Goal: Task Accomplishment & Management: Use online tool/utility

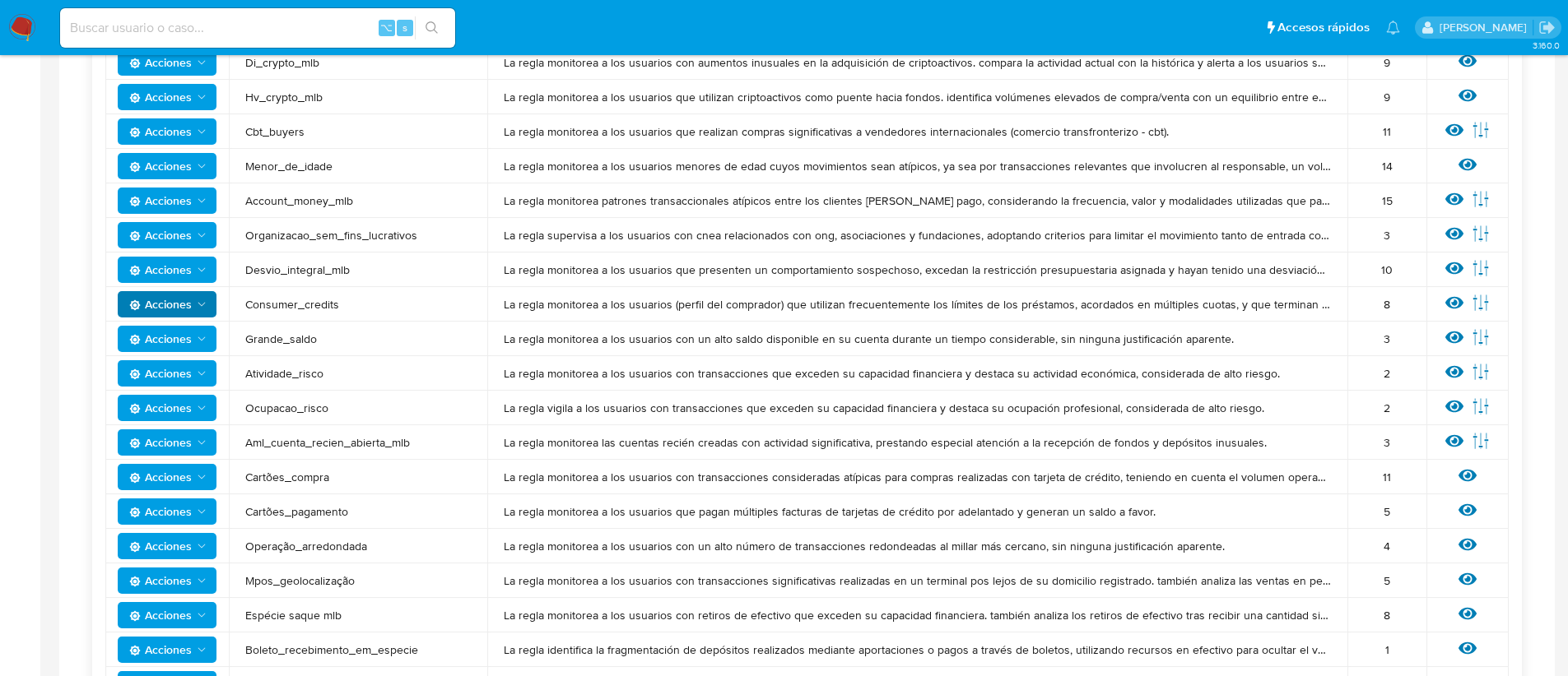
scroll to position [456, 0]
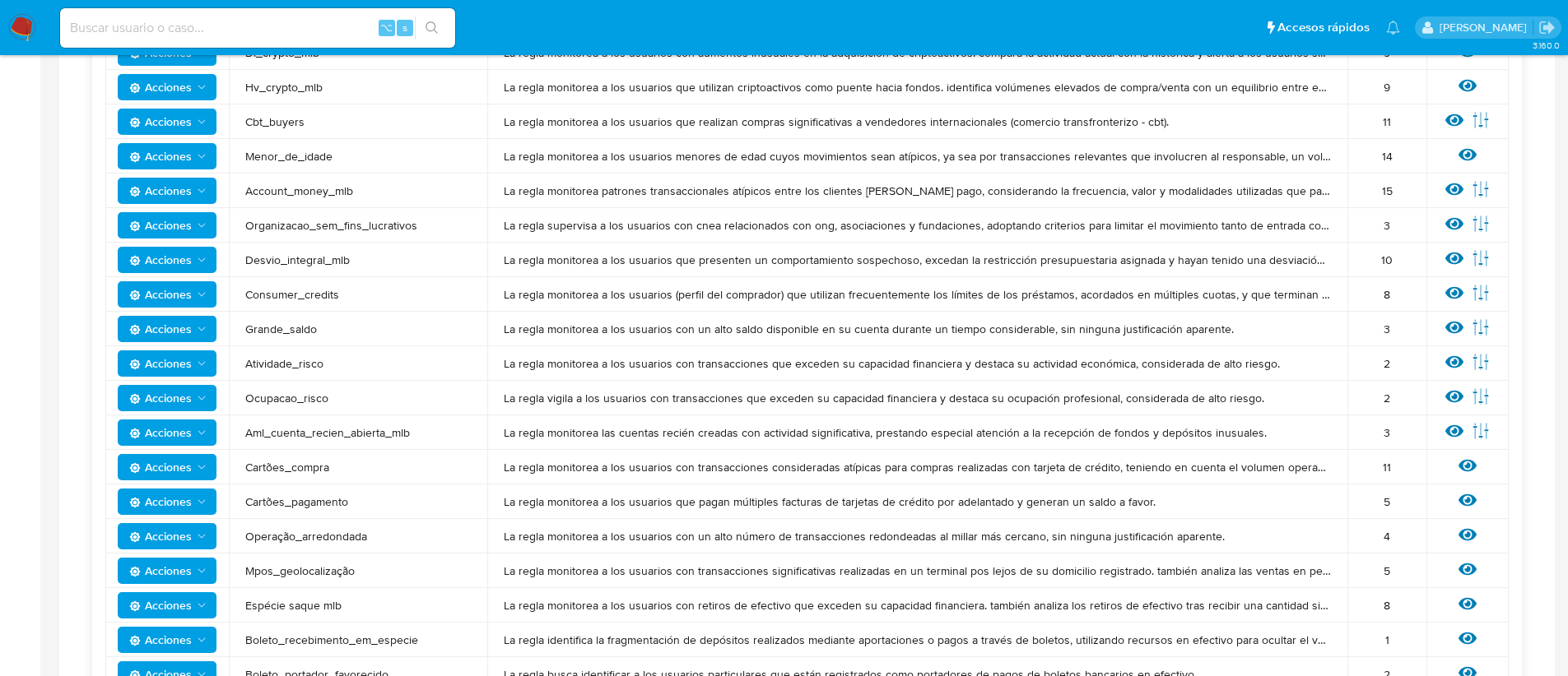
drag, startPoint x: 319, startPoint y: 330, endPoint x: 228, endPoint y: 332, distance: 91.0
click at [228, 332] on tr "Acciones Grande_saldo La regla monitorea a los usuarios con un alto saldo dispo…" at bounding box center [807, 328] width 1404 height 34
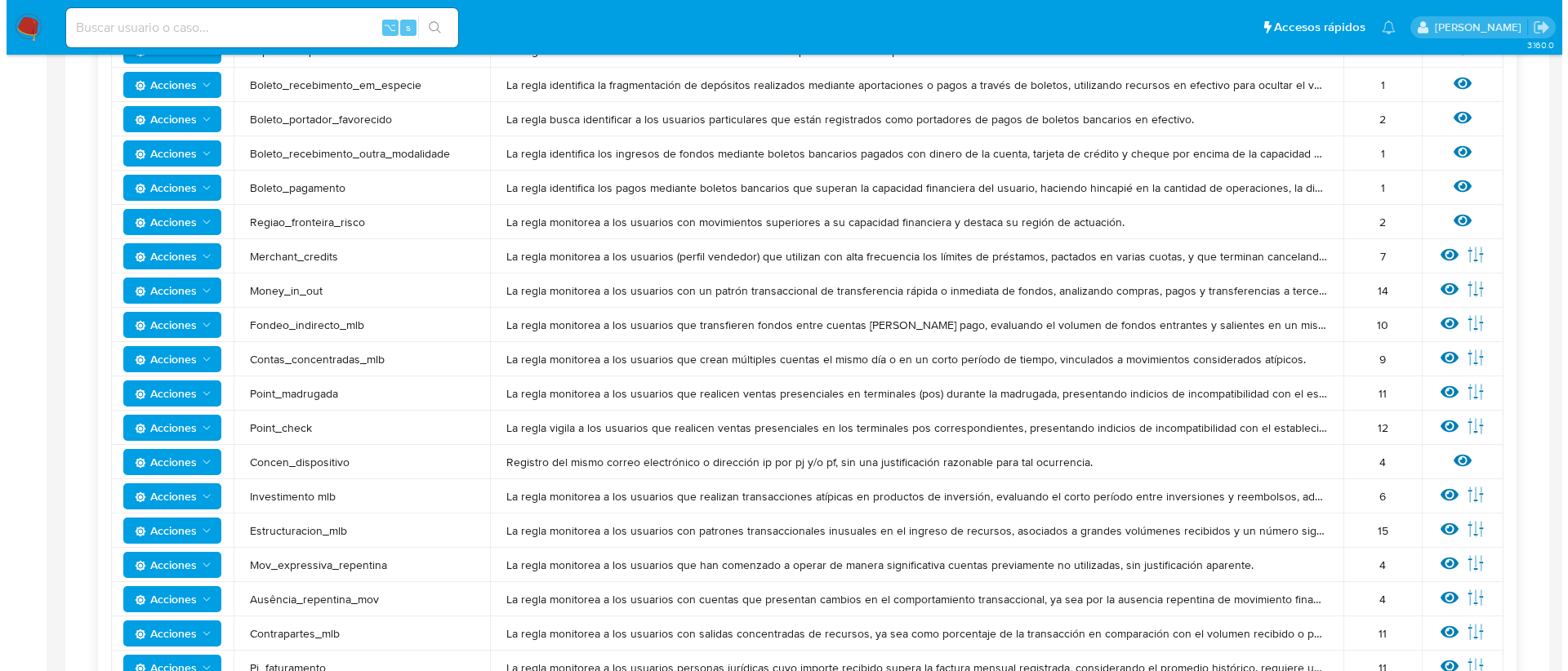
scroll to position [1010, 0]
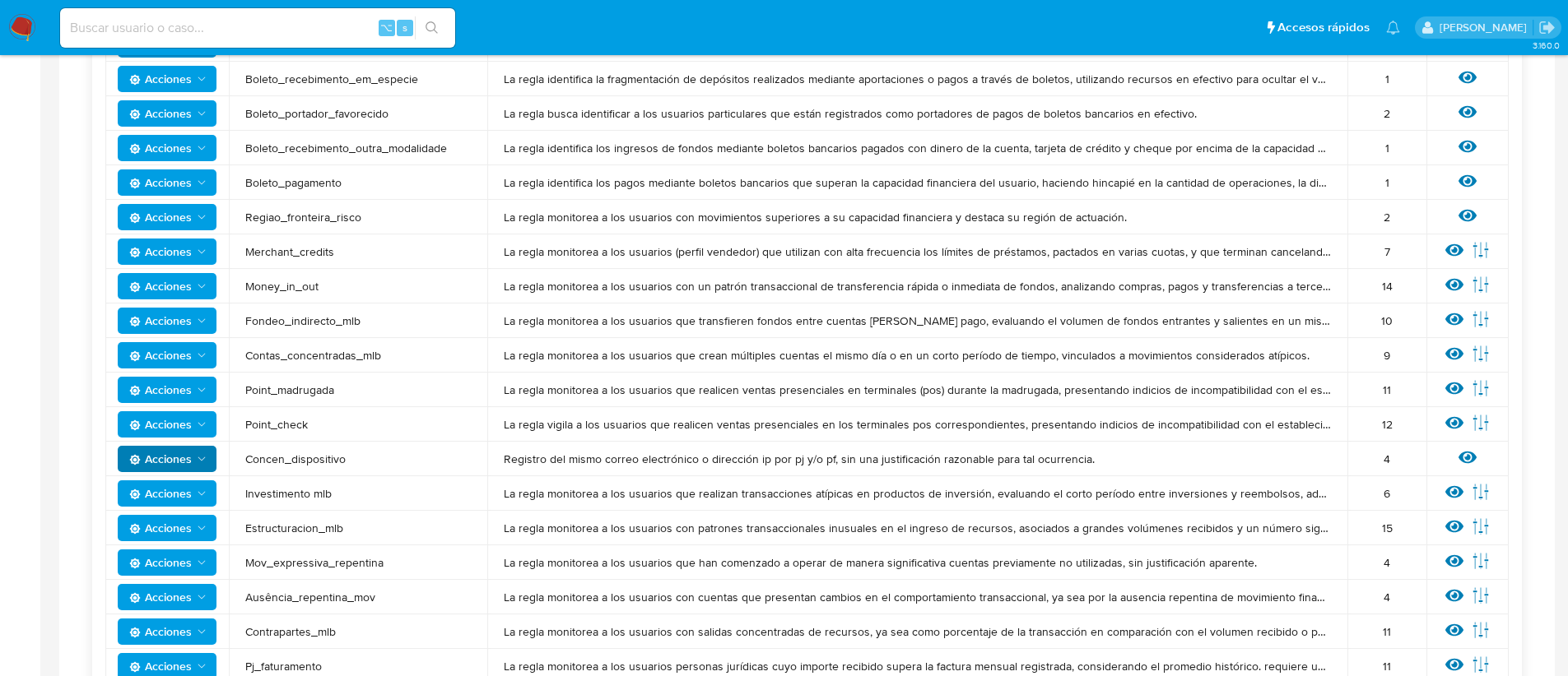
click at [182, 459] on span "Acciones" at bounding box center [160, 459] width 63 height 26
click at [195, 537] on button "Ver historico" at bounding box center [167, 539] width 148 height 40
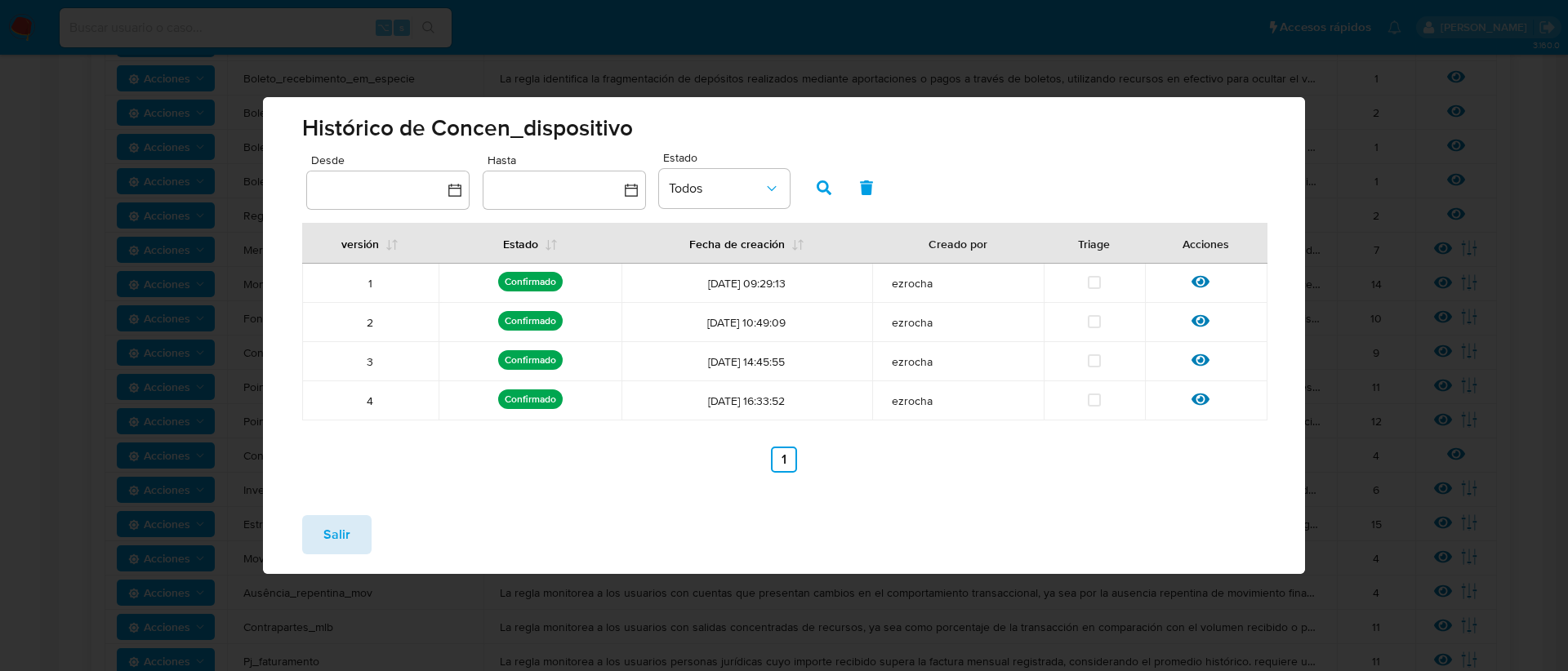
click at [323, 541] on span "Salir" at bounding box center [336, 534] width 27 height 36
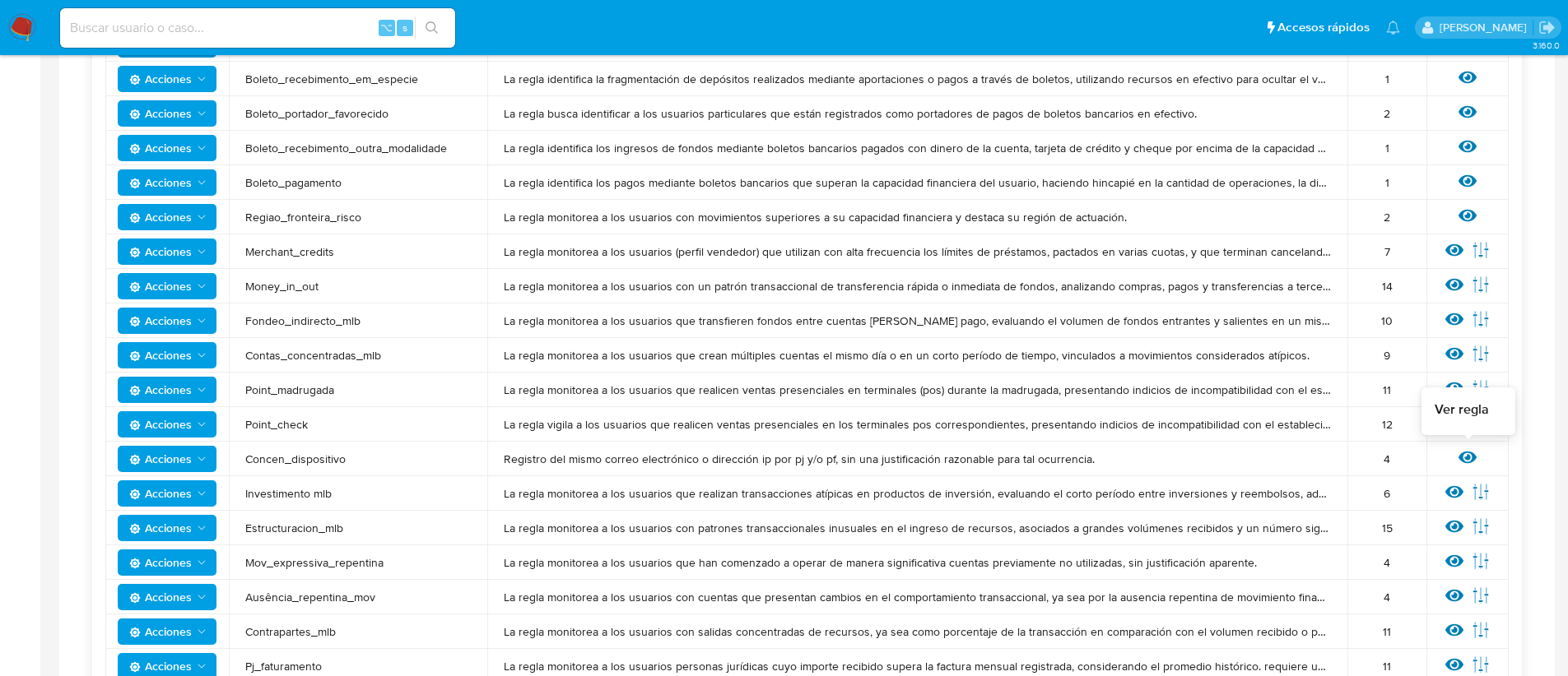
click at [1462, 455] on icon at bounding box center [1467, 458] width 19 height 12
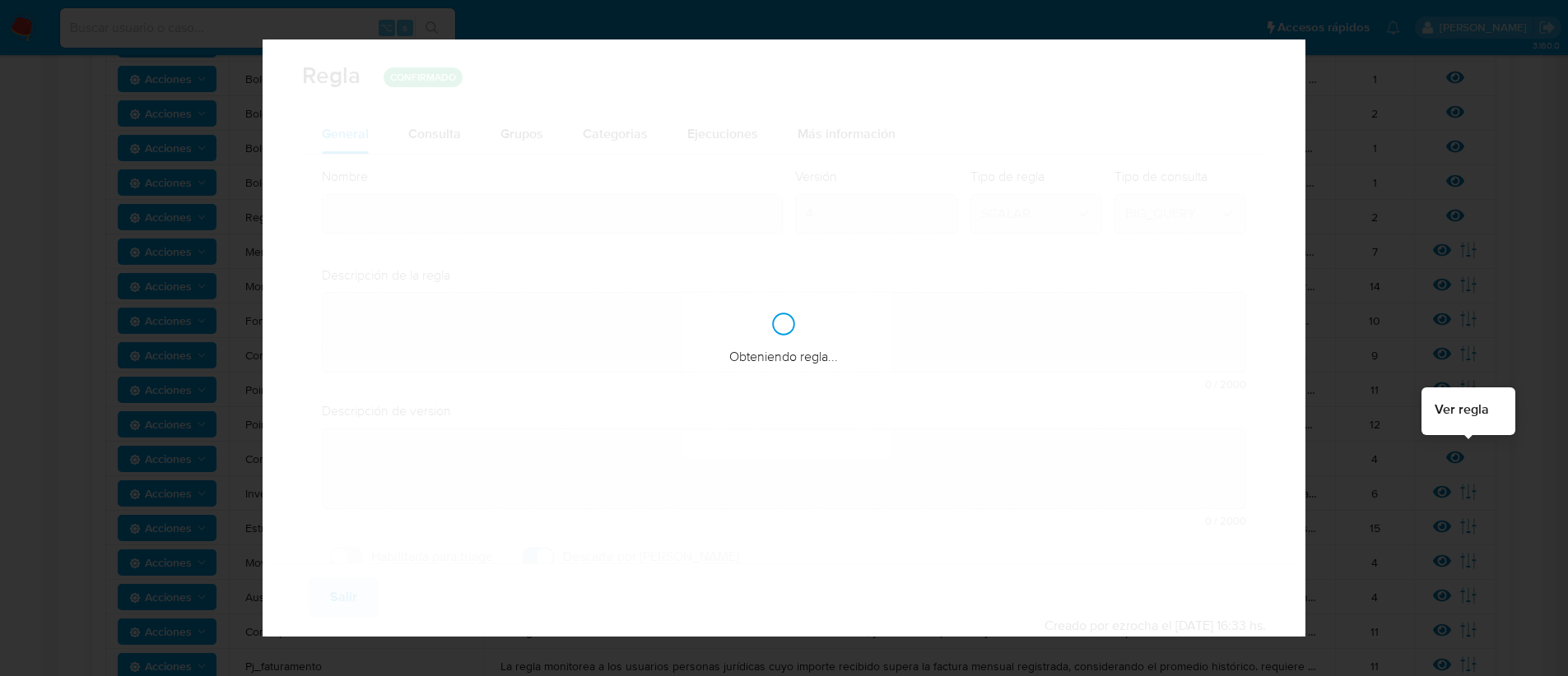
type input "Concen_dispositivo"
type textarea "Registro del mismo correo electrónico o dirección ip por pj y/o pf, sin una jus…"
type textarea "La regla supervisa el acceso de cuentas de clientes distintos concentradas en u…"
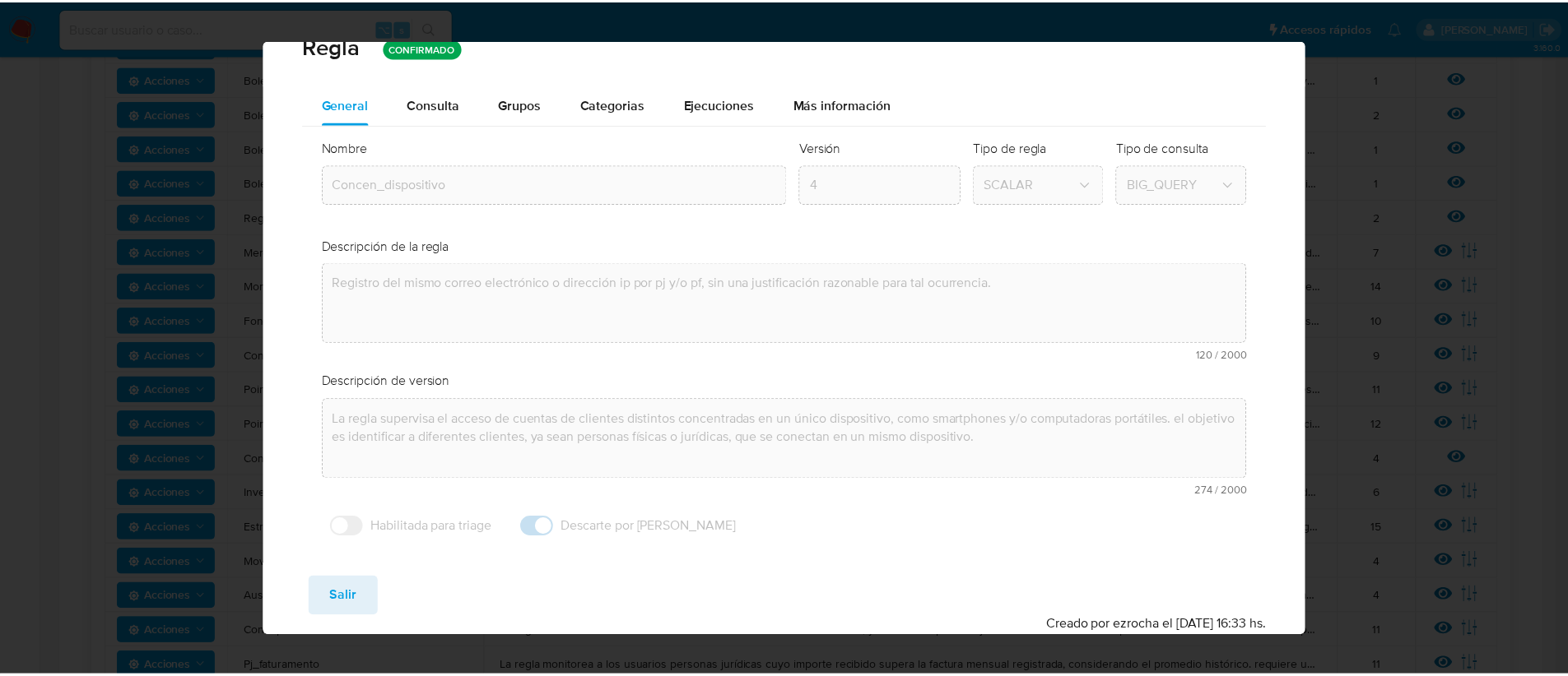
scroll to position [0, 0]
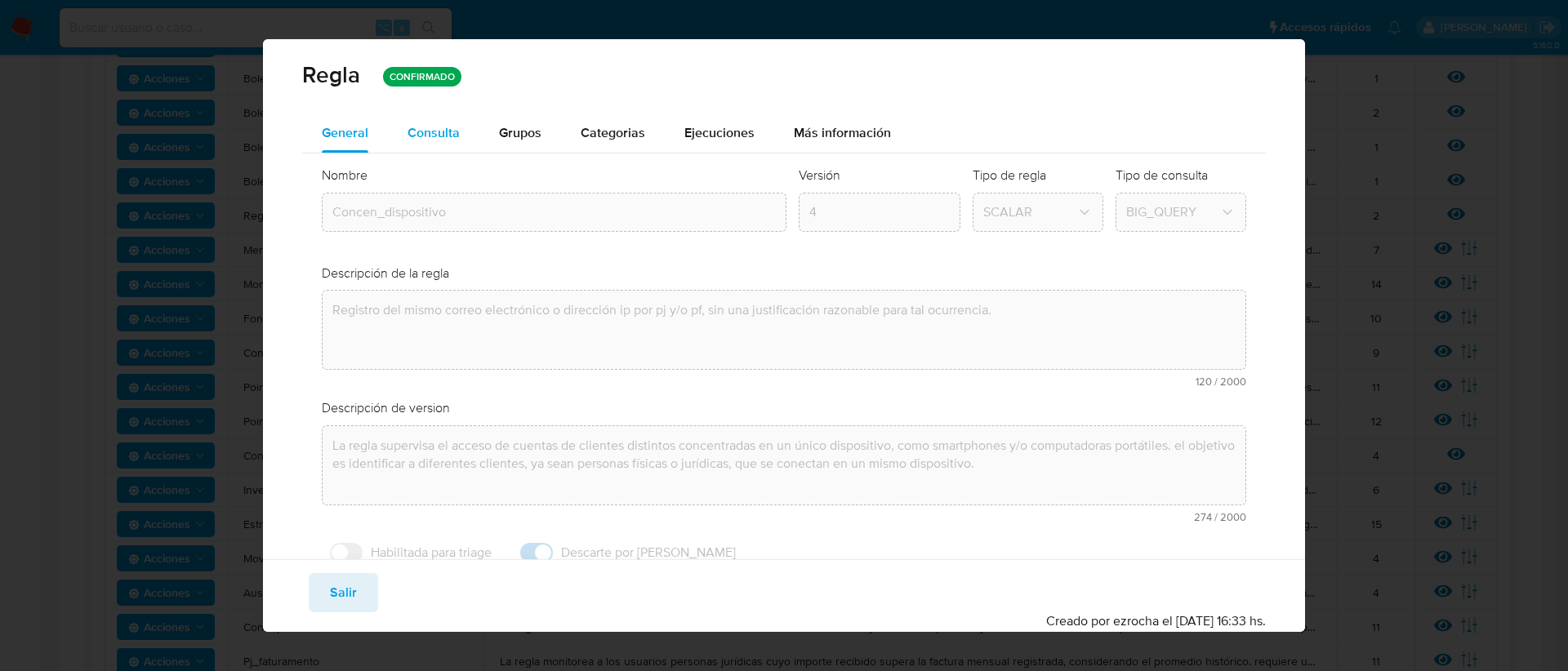
click at [441, 117] on div "Consulta" at bounding box center [434, 133] width 53 height 39
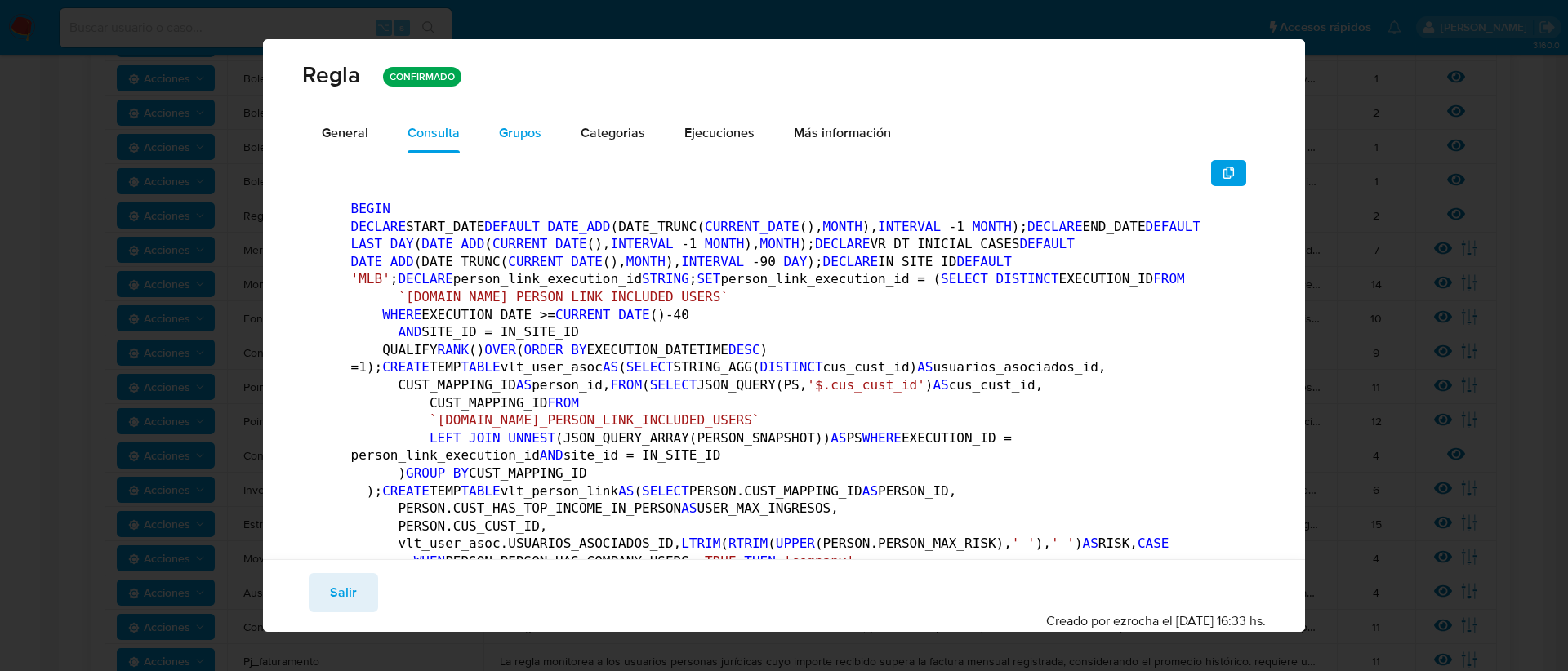
click at [531, 141] on span "Grupos" at bounding box center [520, 132] width 42 height 18
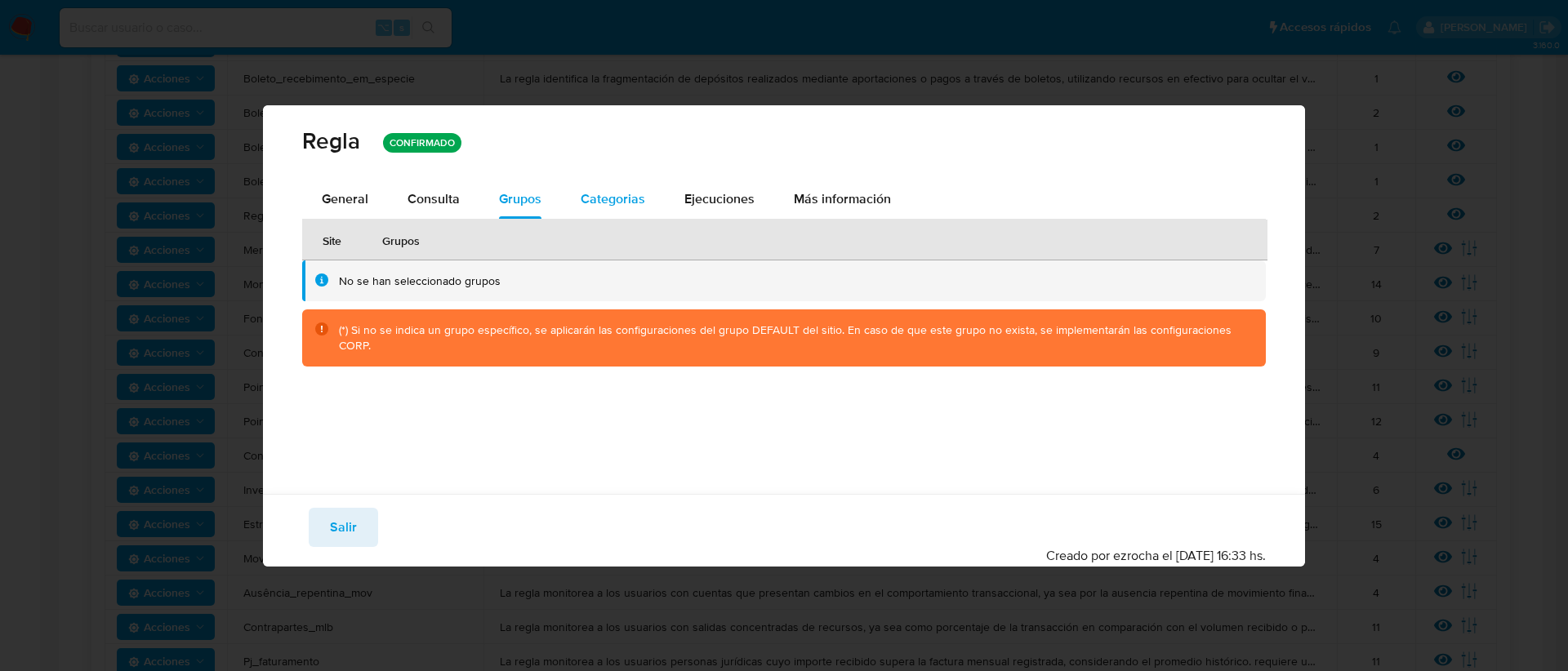
click at [623, 198] on span "Categorias" at bounding box center [613, 198] width 65 height 18
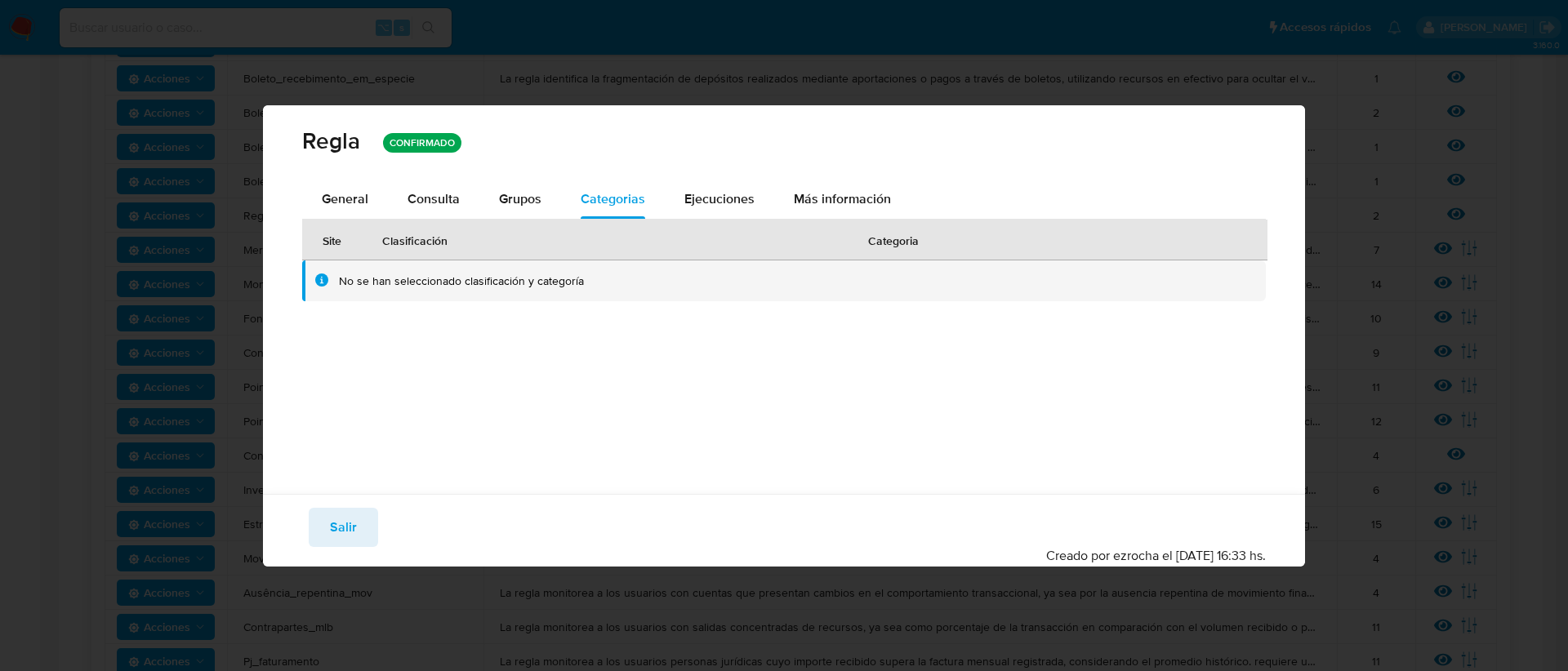
click at [762, 211] on button "Ejecuciones" at bounding box center [719, 199] width 109 height 39
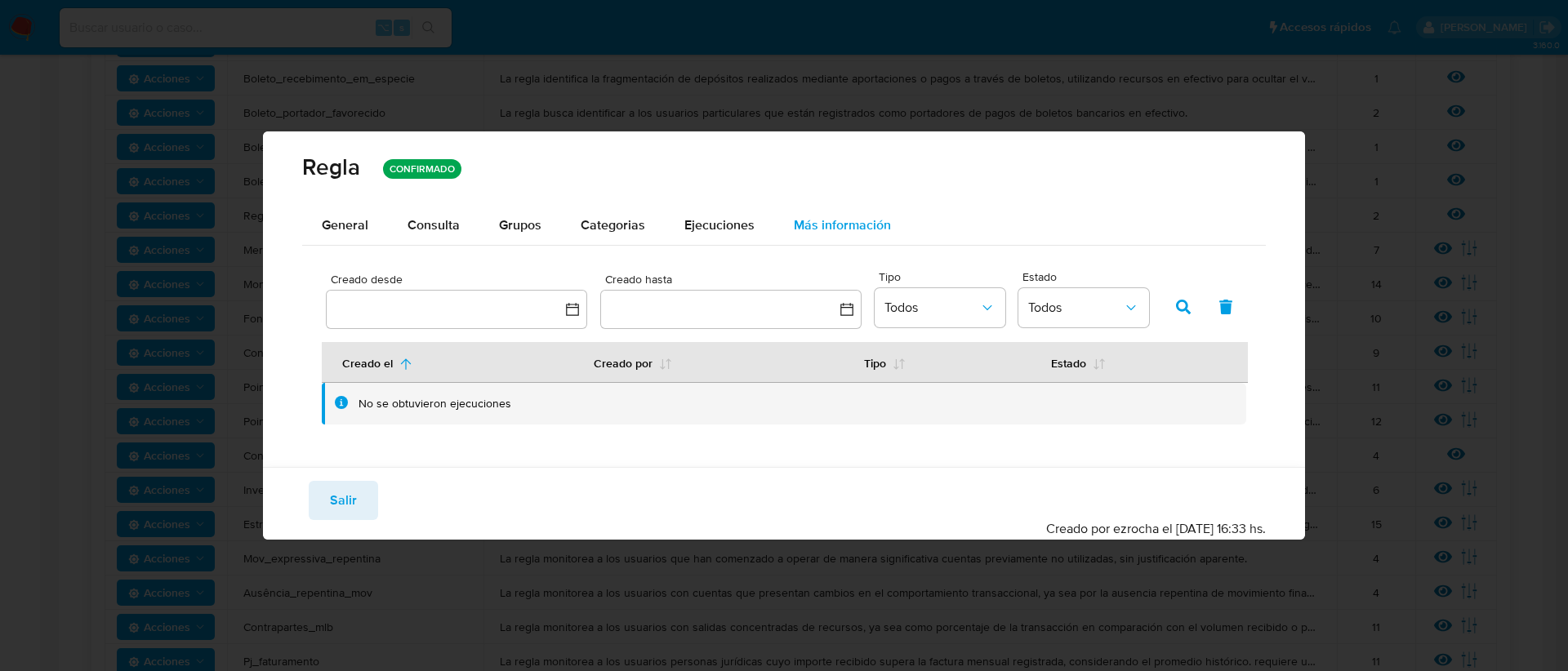
click at [841, 224] on span "Más información" at bounding box center [842, 224] width 97 height 18
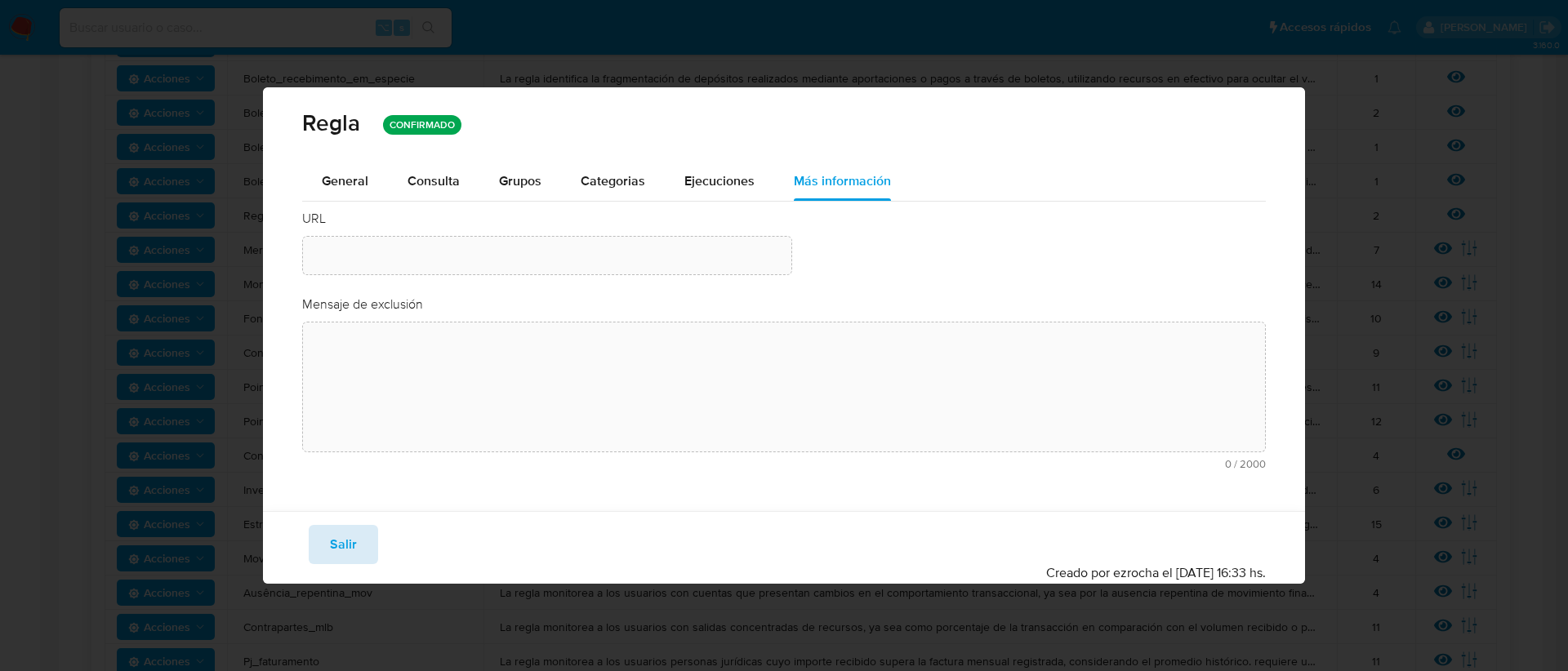
click at [339, 550] on span "Salir" at bounding box center [343, 544] width 27 height 36
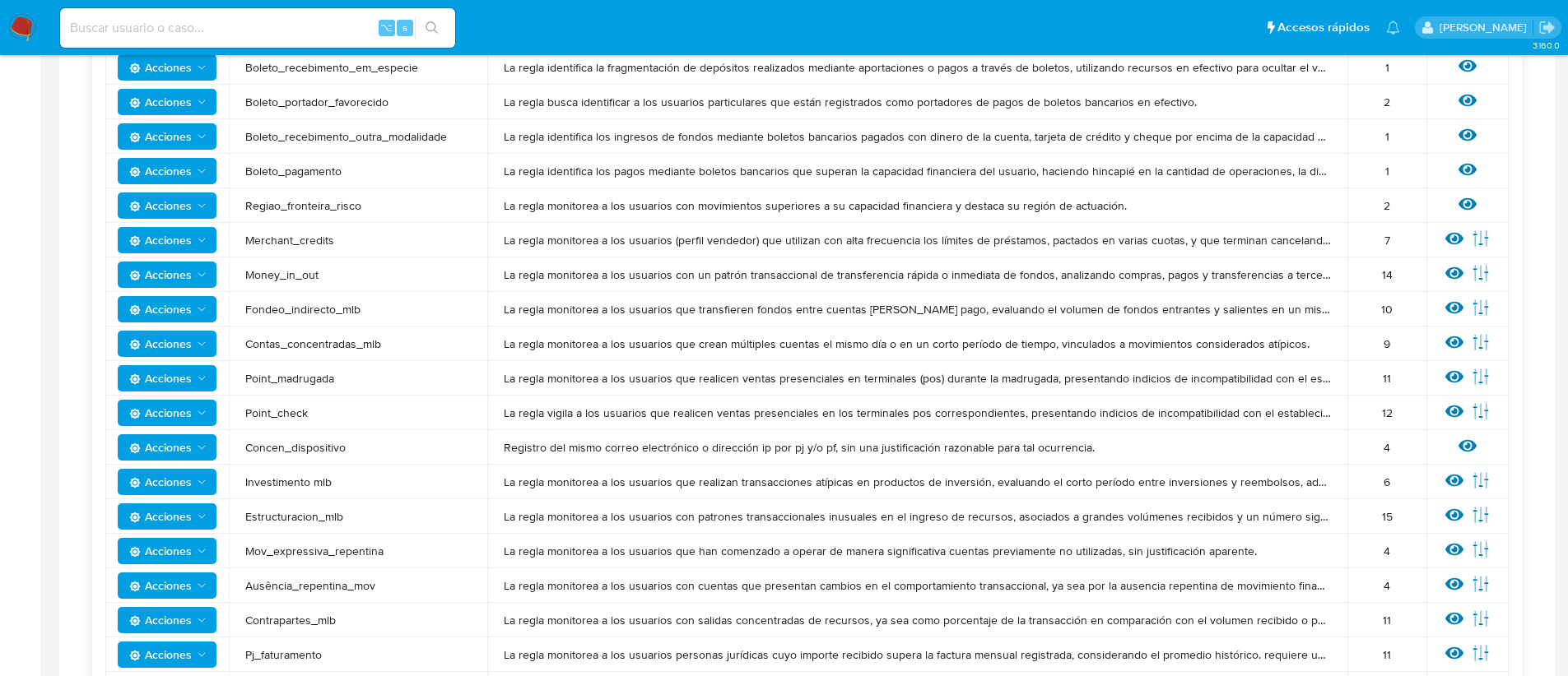
scroll to position [1044, 0]
